Goal: Task Accomplishment & Management: Use online tool/utility

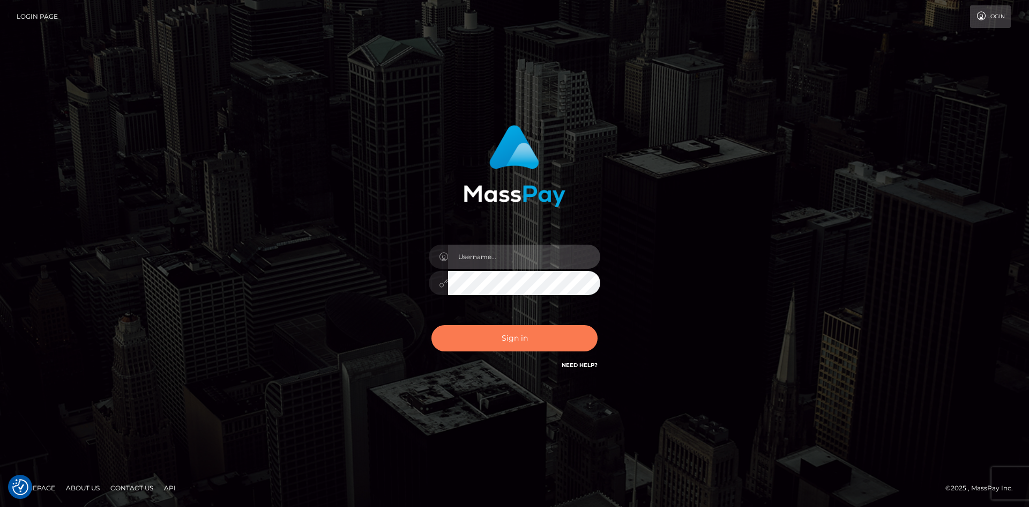
type input "alexstef"
click at [511, 343] on button "Sign in" at bounding box center [515, 338] width 166 height 26
type input "alexstef"
click at [508, 342] on button "Sign in" at bounding box center [515, 338] width 166 height 26
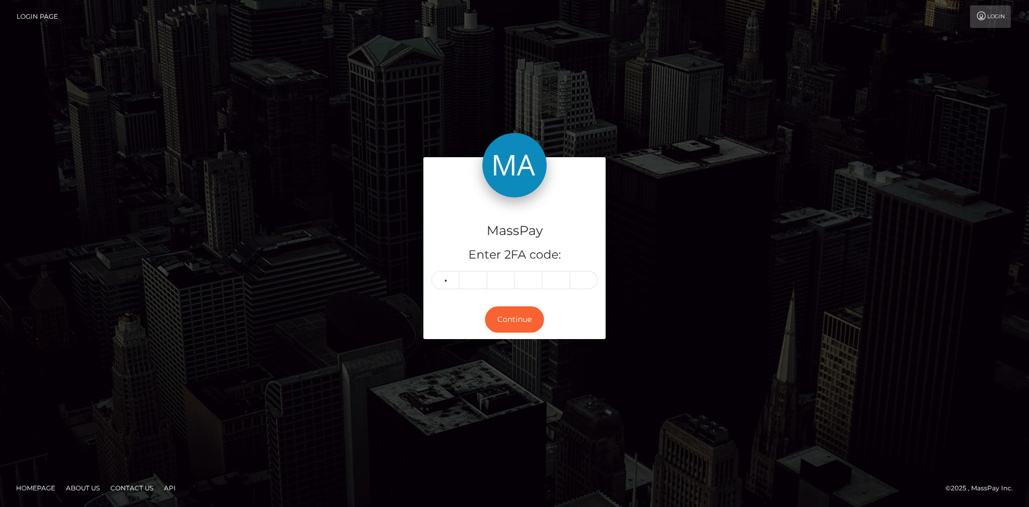
type input "4"
type input "5"
type input "3"
type input "7"
type input "2"
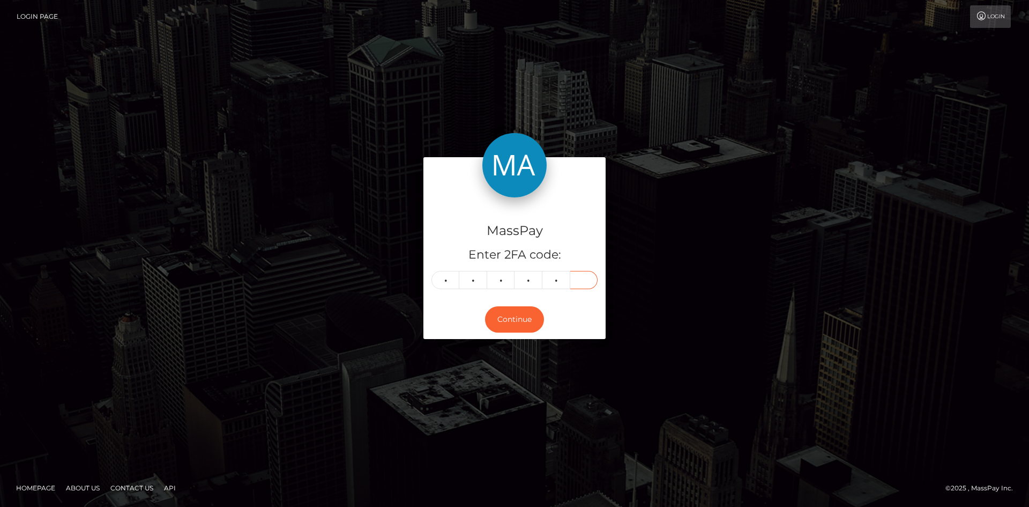
type input "3"
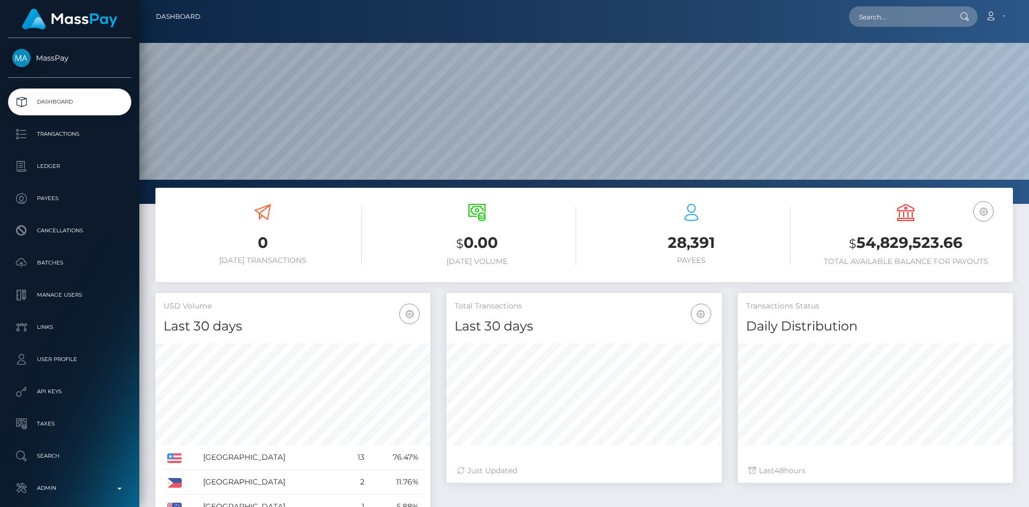
scroll to position [190, 276]
click at [900, 21] on input "text" at bounding box center [899, 16] width 101 height 20
paste input "poact_9s2krmvyOALu"
type input "poact_9s2krmvyOALu"
click at [896, 60] on link "MOHAMMAD IBRAHIM" at bounding box center [892, 56] width 86 height 20
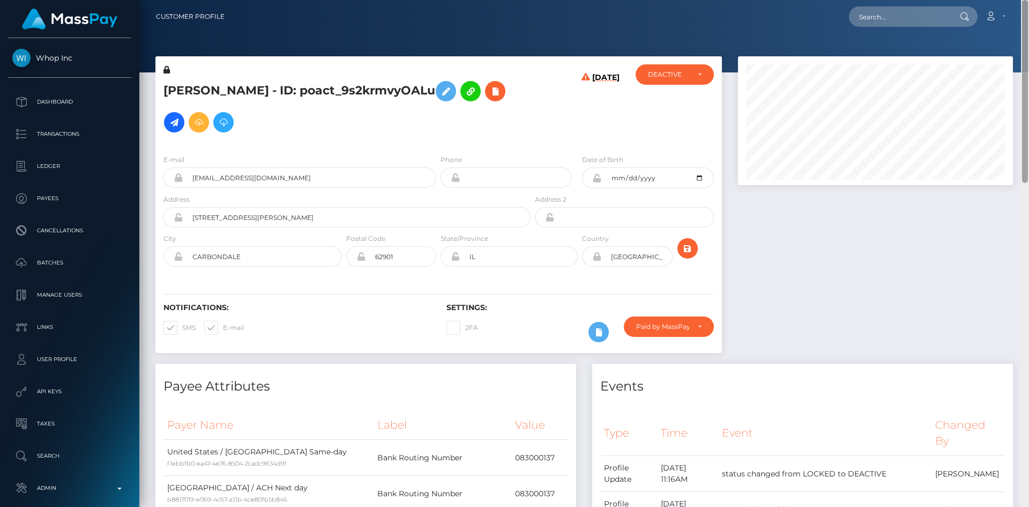
drag, startPoint x: 1026, startPoint y: 94, endPoint x: 1020, endPoint y: 9, distance: 86.0
click at [1021, 9] on div "Customer Profile Loading... Loading..." at bounding box center [584, 253] width 890 height 507
click at [485, 101] on button at bounding box center [495, 91] width 20 height 20
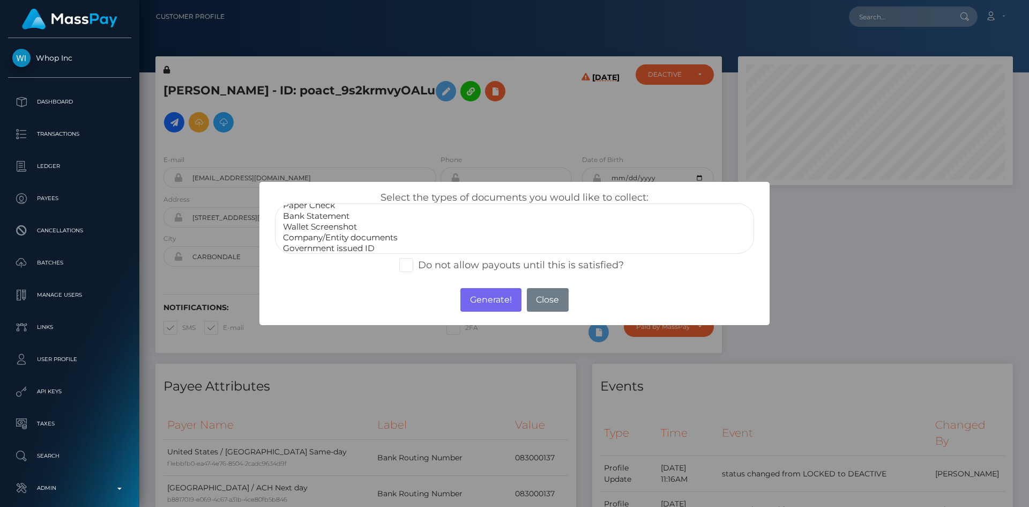
scroll to position [21, 0]
select select "Government issued ID"
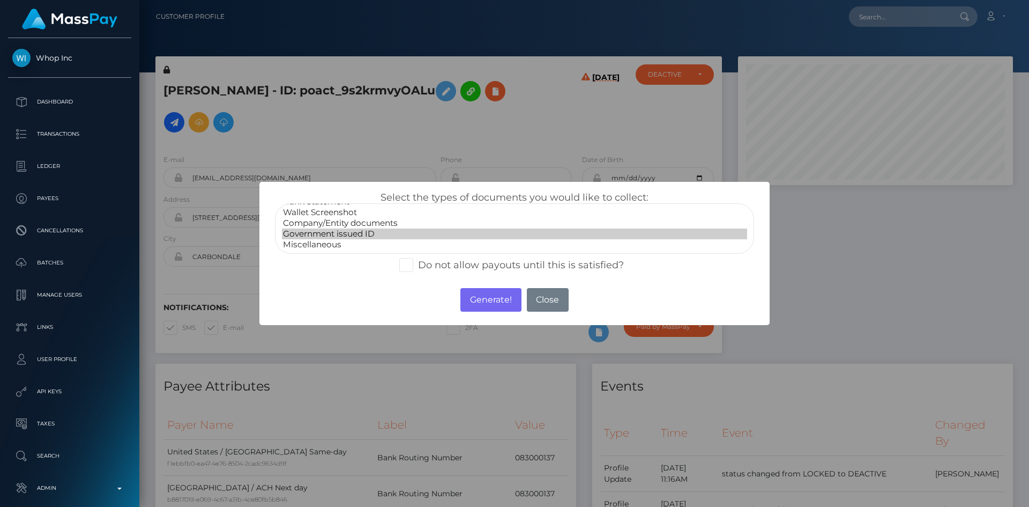
click at [352, 236] on option "Government issued ID" at bounding box center [514, 233] width 465 height 11
click at [491, 299] on button "Generate!" at bounding box center [491, 300] width 61 height 24
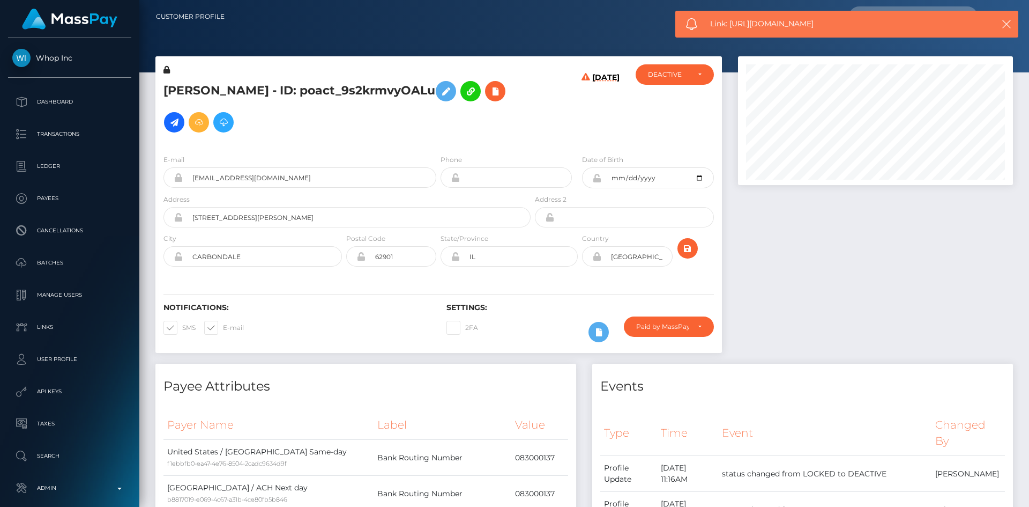
click at [776, 21] on span "Link: https://l.maspay.io/Jk5ep" at bounding box center [842, 23] width 265 height 11
copy span "Link: https://l.maspay.io/Jk5ep"
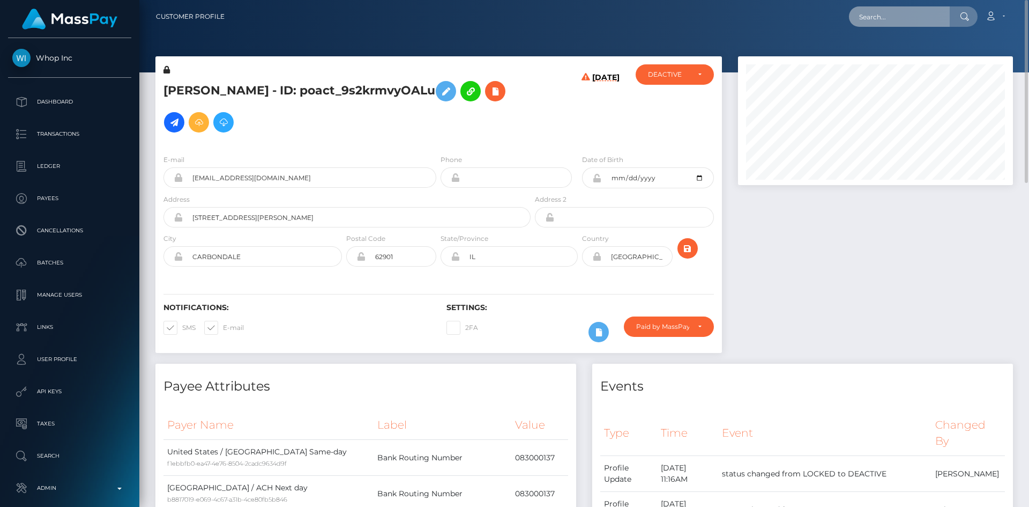
click at [887, 17] on input "text" at bounding box center [899, 16] width 101 height 20
paste input "438067ab-e305-45e1-bc64-c260b1e0cfad"
type input "438067ab-e305-45e1-bc64-c260b1e0cfad"
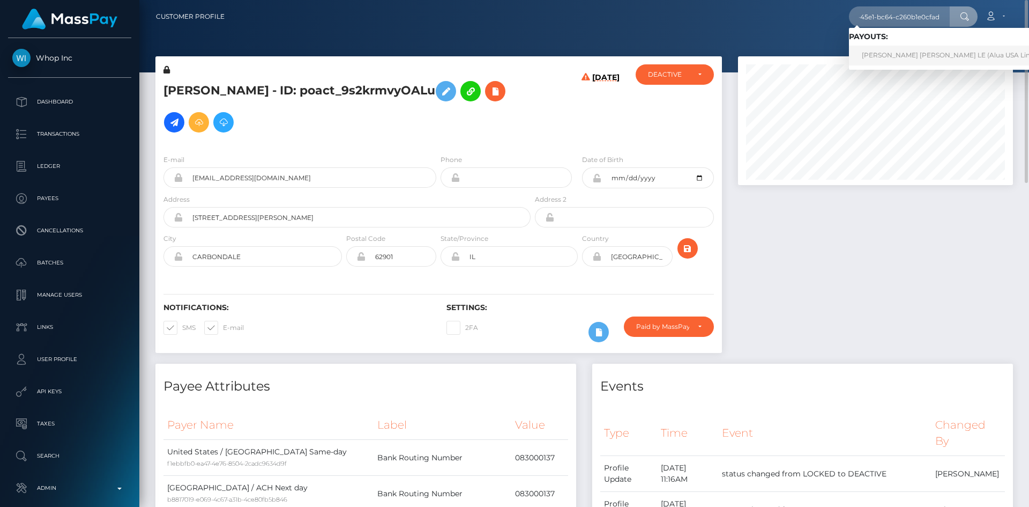
click at [893, 57] on link "NGUYEN NGOC NHI LE (Alua USA Limited - )" at bounding box center [957, 56] width 217 height 20
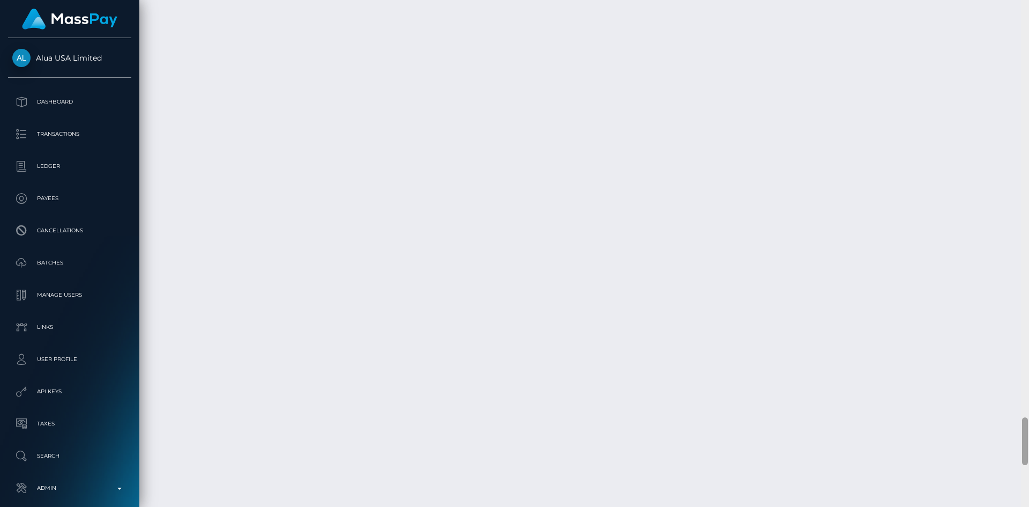
scroll to position [4373, 0]
drag, startPoint x: 1028, startPoint y: 399, endPoint x: 1026, endPoint y: 445, distance: 46.1
click at [1026, 445] on div at bounding box center [1025, 439] width 6 height 48
